Goal: Task Accomplishment & Management: Use online tool/utility

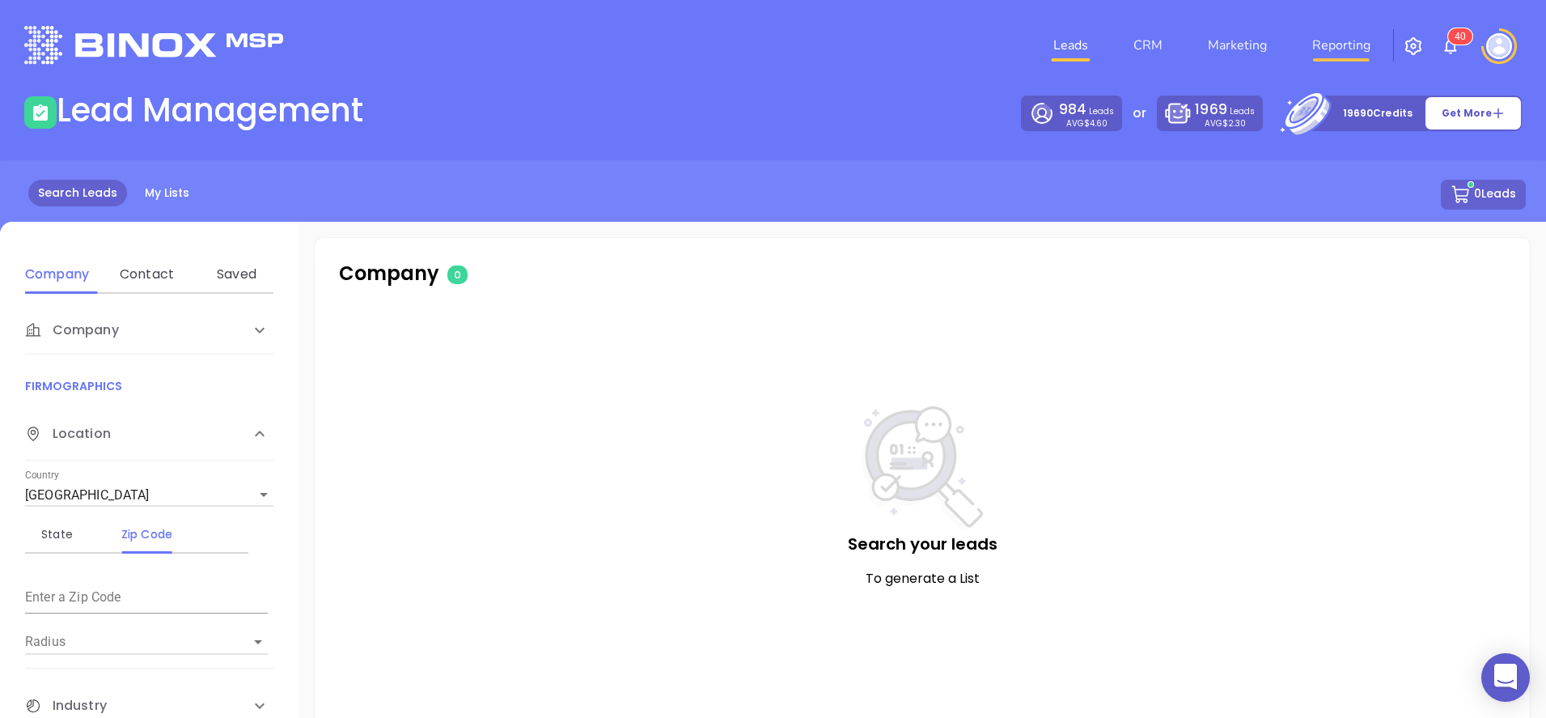
click at [1316, 45] on link "Reporting" at bounding box center [1341, 45] width 71 height 32
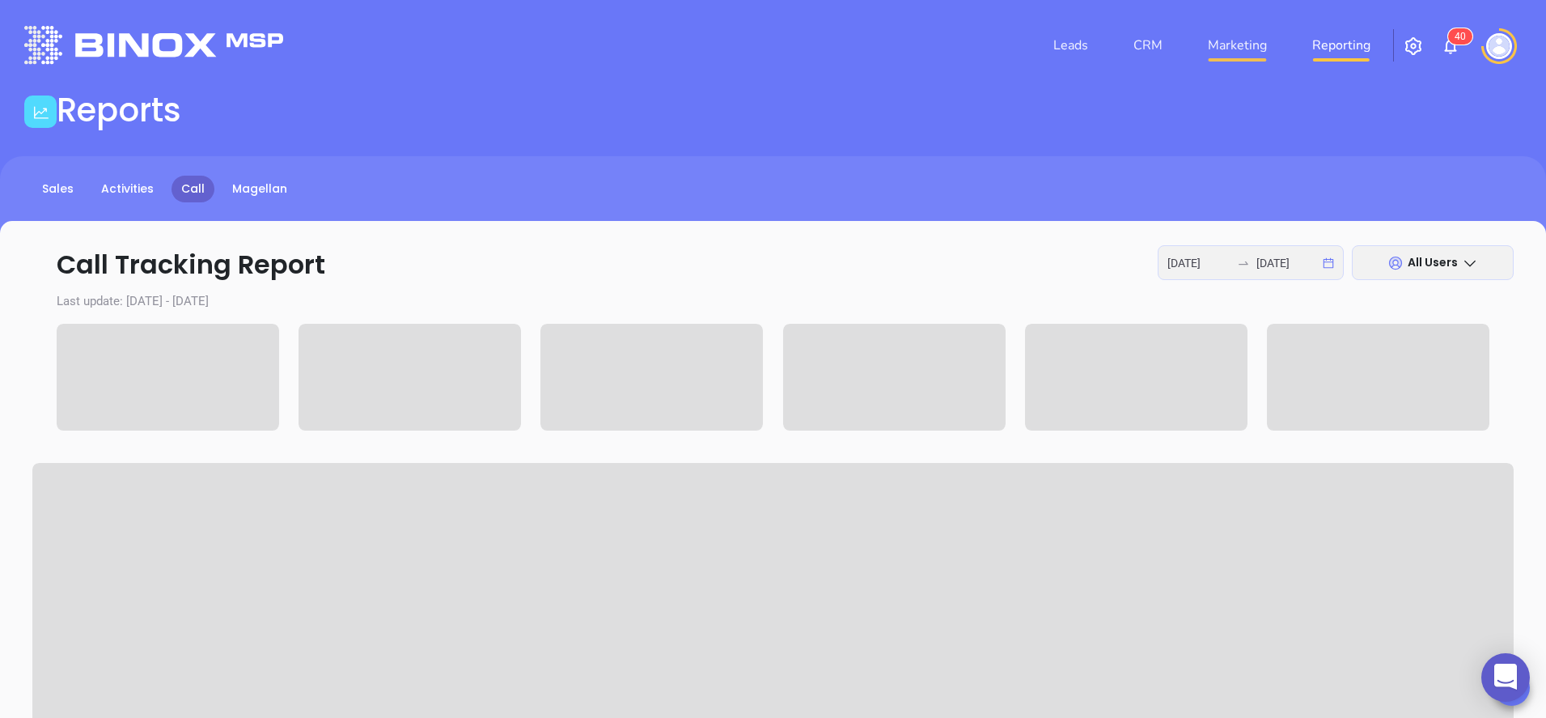
click at [1257, 45] on link "Marketing" at bounding box center [1238, 45] width 72 height 32
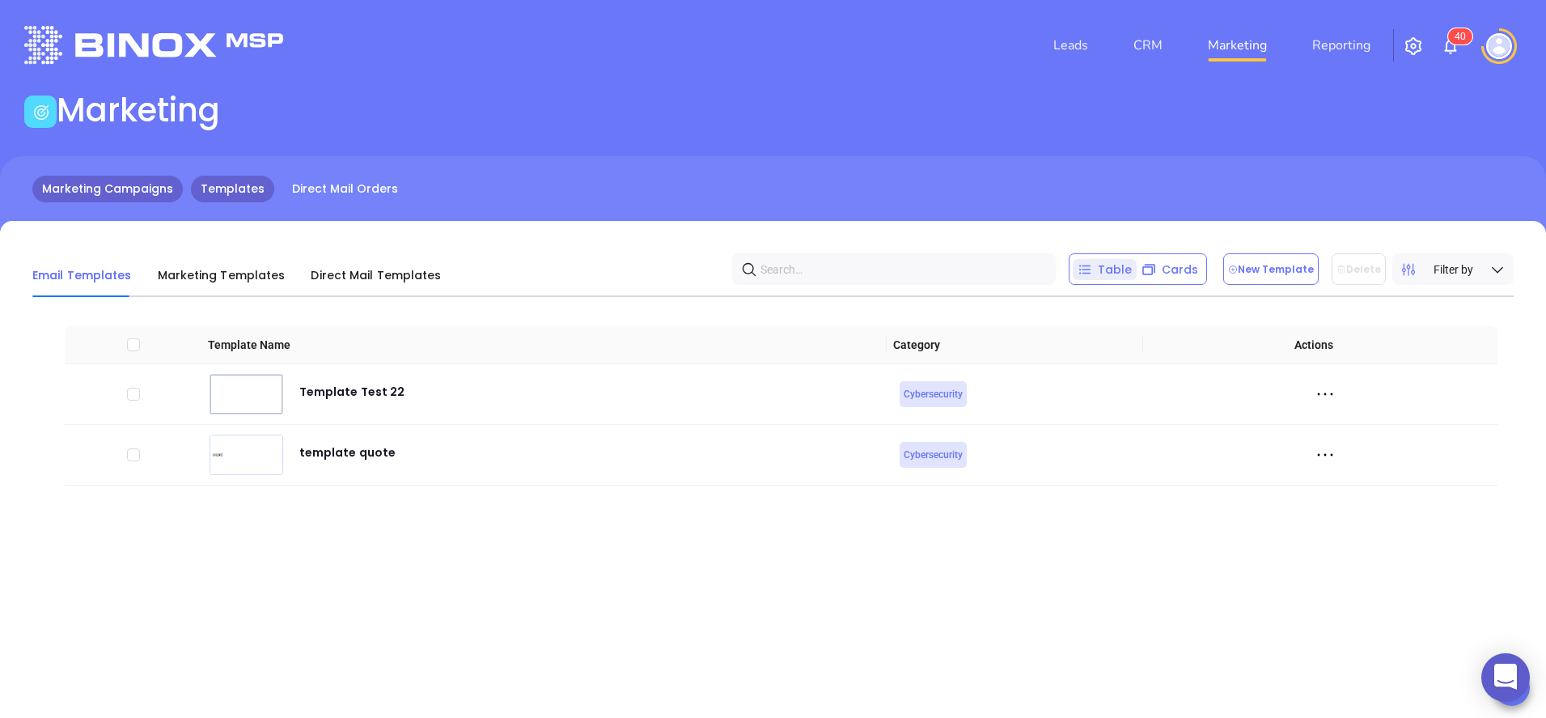
click at [135, 189] on link "Marketing Campaigns" at bounding box center [107, 189] width 151 height 27
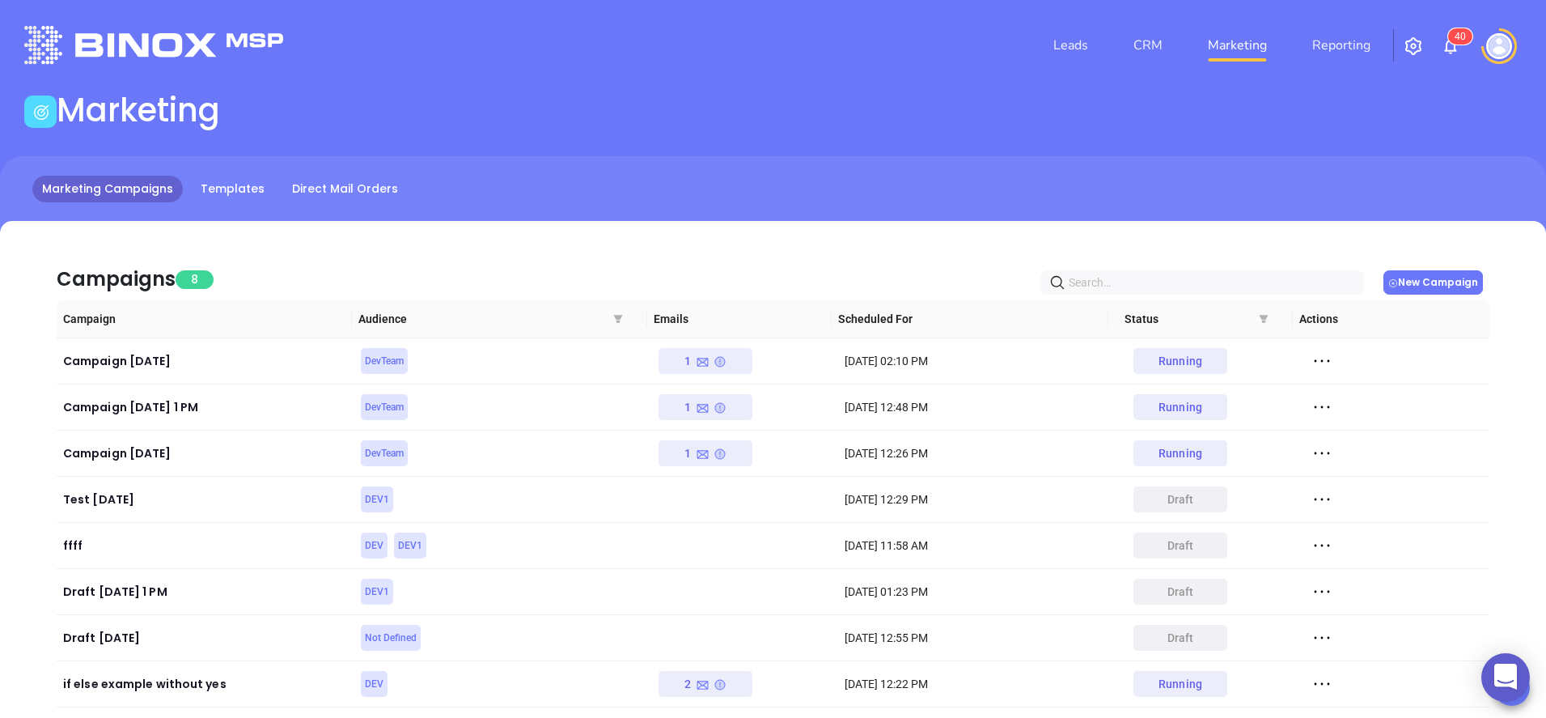
click at [1468, 283] on button "New Campaign" at bounding box center [1434, 282] width 100 height 24
